Goal: Information Seeking & Learning: Check status

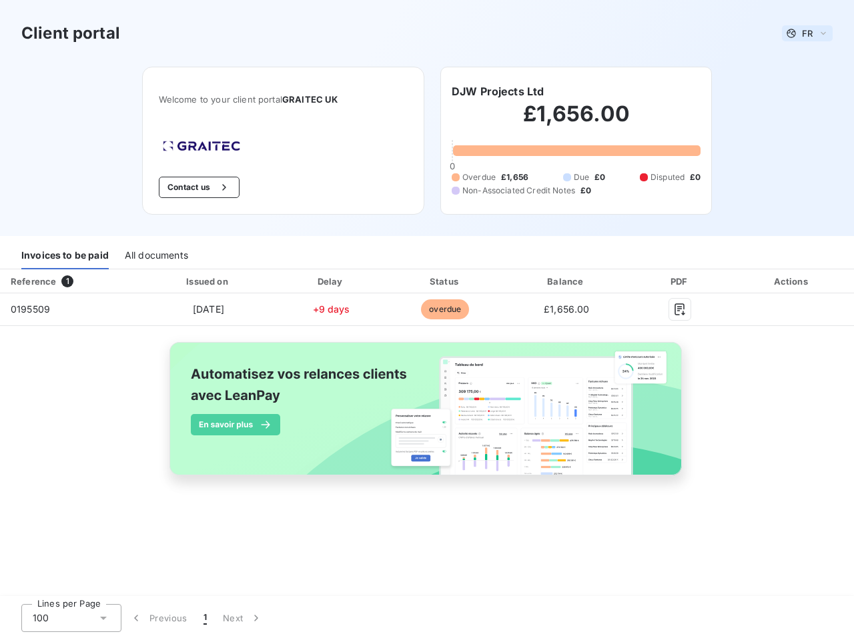
click at [807, 33] on span "FR" at bounding box center [807, 33] width 11 height 11
click at [197, 187] on button "Contact us" at bounding box center [199, 187] width 81 height 21
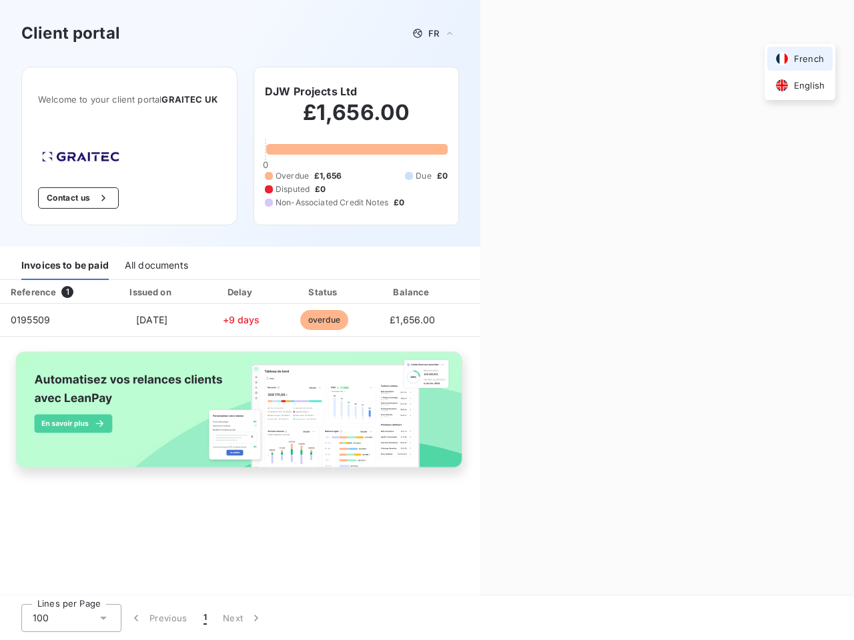
click at [497, 91] on div "Contact us Fill out the form below, and a member of our team will get back to y…" at bounding box center [666, 320] width 373 height 640
click at [65, 255] on div "Invoices to be paid" at bounding box center [64, 266] width 87 height 28
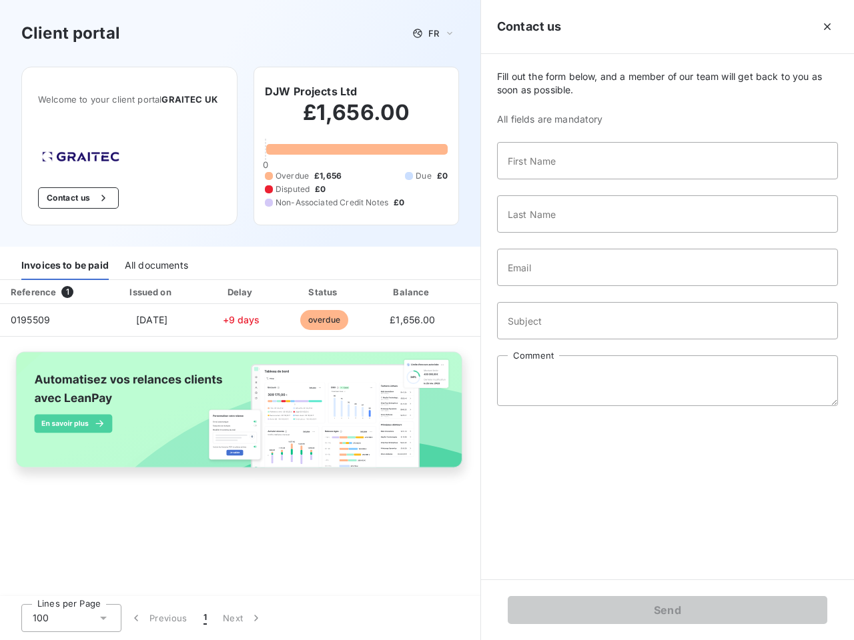
click at [155, 255] on div "All documents" at bounding box center [156, 266] width 63 height 28
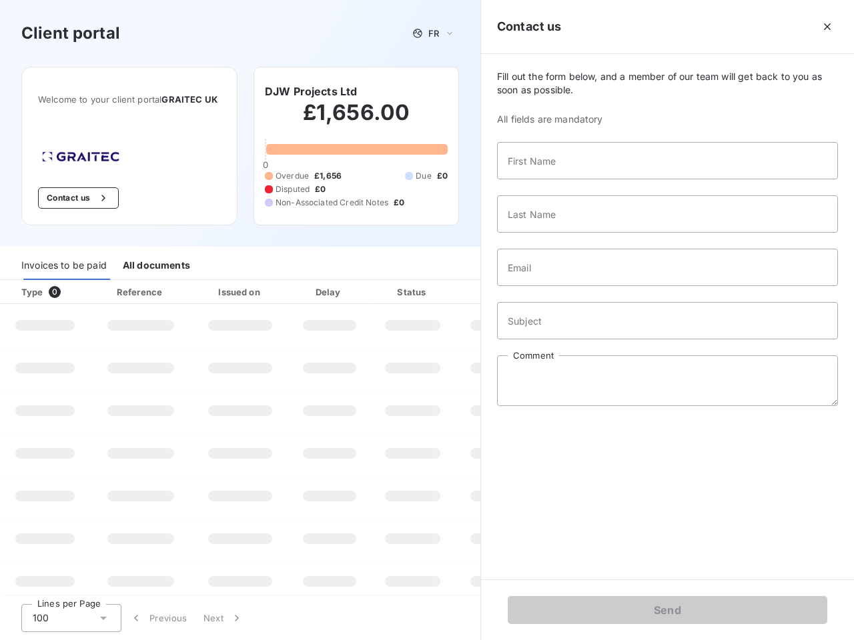
click at [70, 281] on th "Type 0" at bounding box center [45, 292] width 90 height 24
click at [207, 281] on th "Issued on" at bounding box center [239, 292] width 97 height 24
click at [331, 281] on th "Delay" at bounding box center [329, 292] width 81 height 24
click at [445, 281] on th "Status" at bounding box center [412, 292] width 85 height 24
click at [566, 281] on input "Email" at bounding box center [667, 267] width 341 height 37
